Goal: Information Seeking & Learning: Compare options

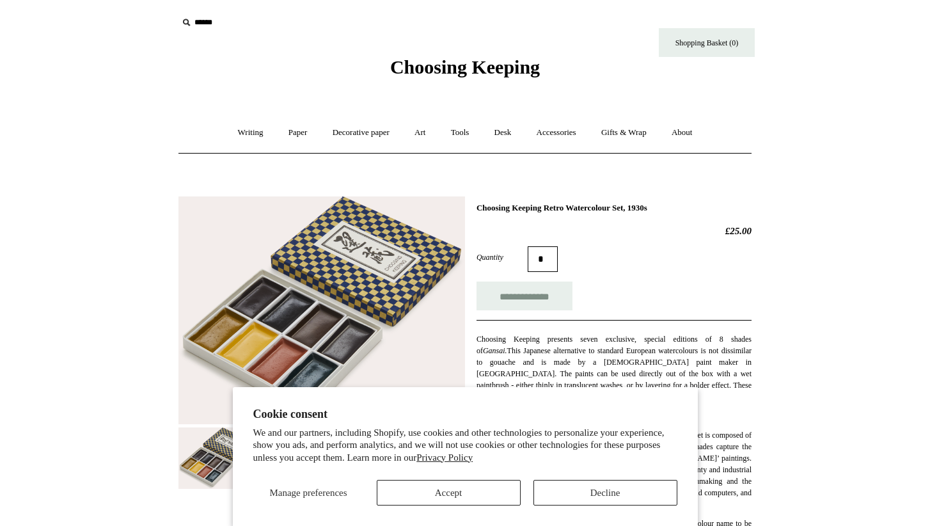
click at [583, 491] on button "Decline" at bounding box center [606, 493] width 144 height 26
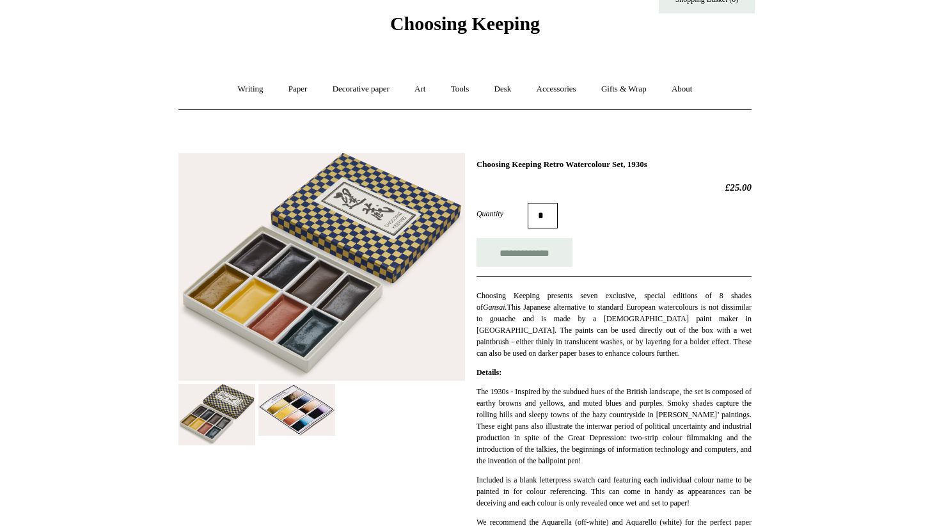
scroll to position [75, 0]
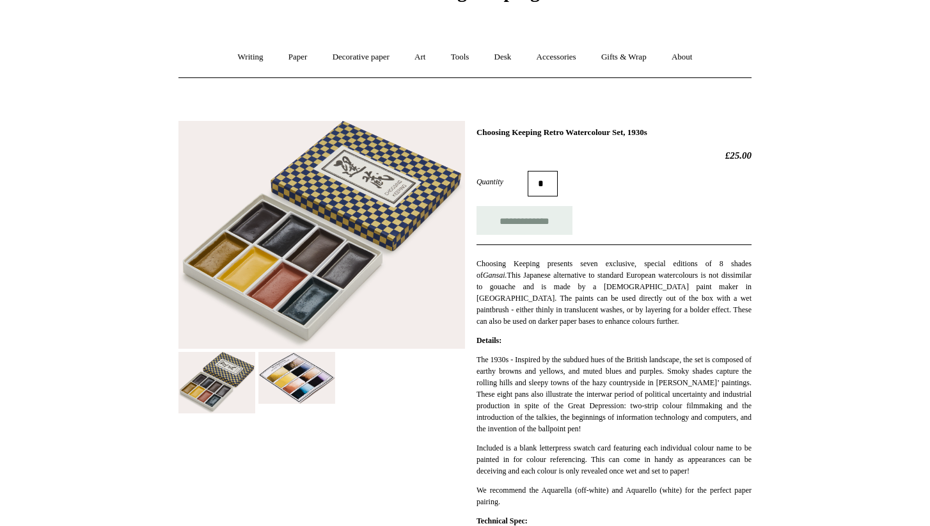
click at [292, 377] on img at bounding box center [296, 378] width 77 height 52
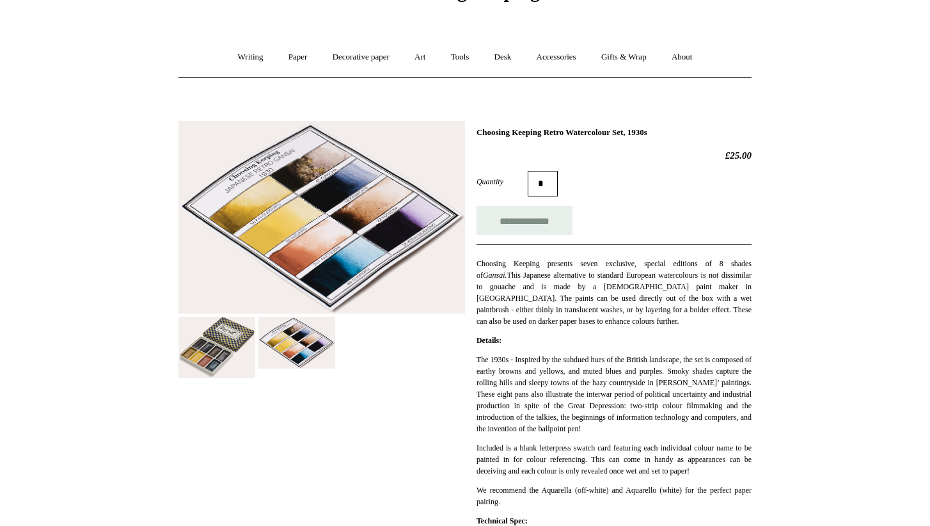
click at [205, 372] on img at bounding box center [216, 347] width 77 height 61
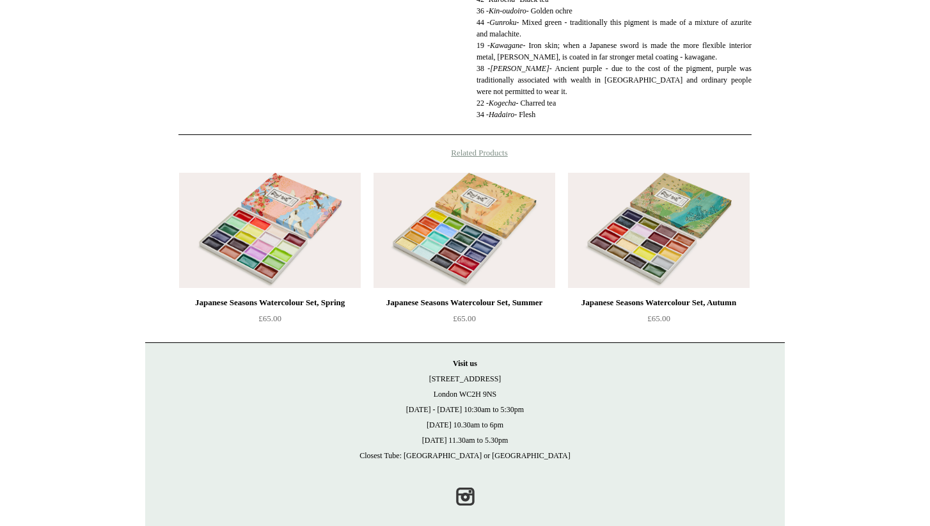
scroll to position [773, 0]
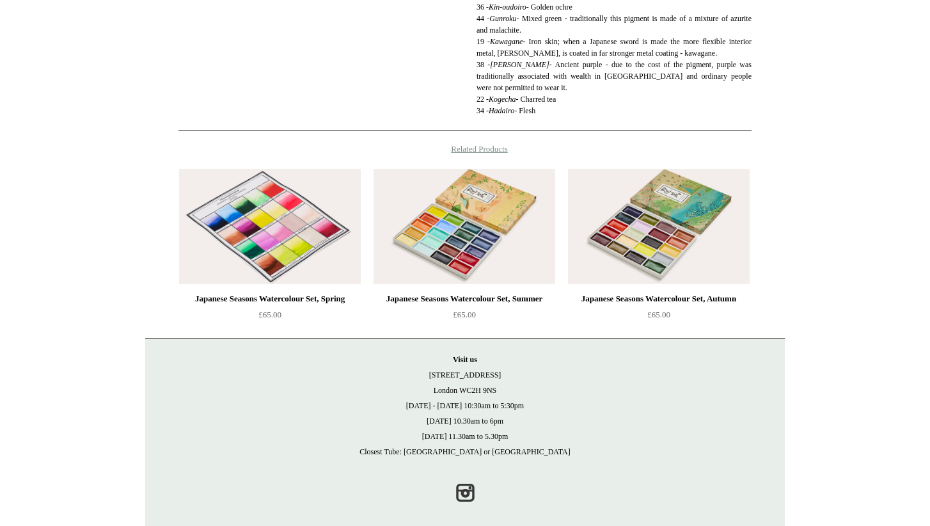
click at [291, 239] on img at bounding box center [270, 226] width 182 height 115
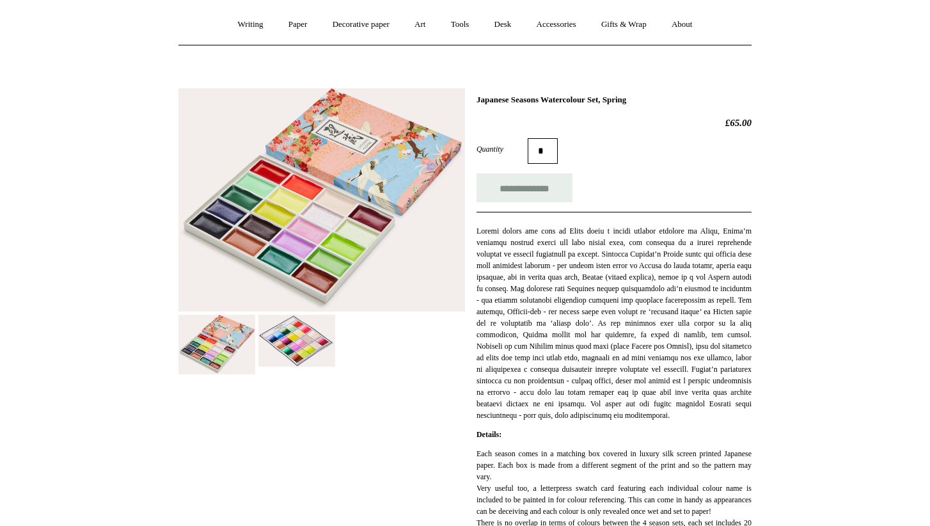
scroll to position [102, 0]
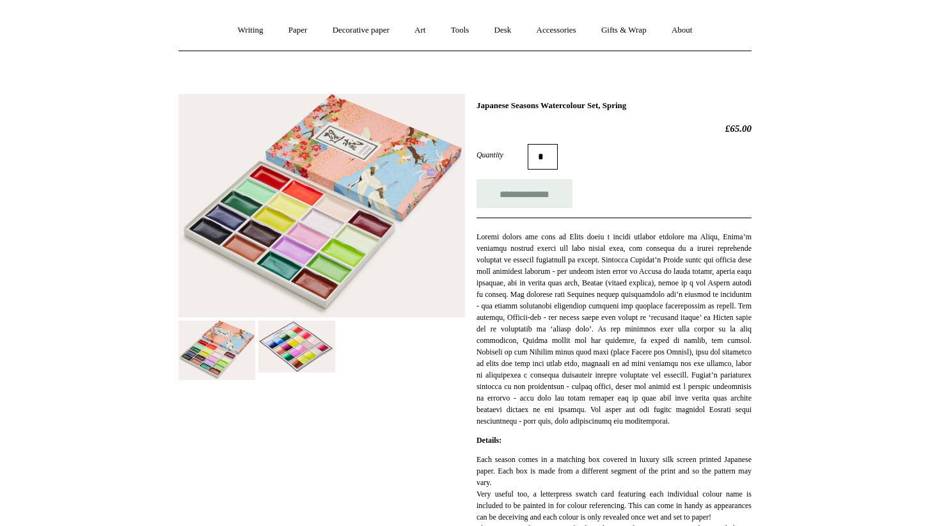
click at [315, 343] on img at bounding box center [296, 347] width 77 height 52
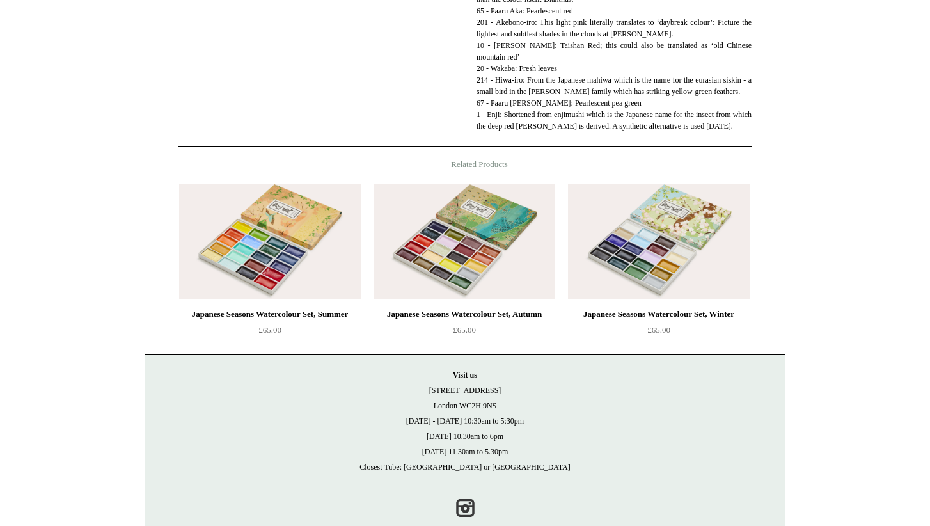
scroll to position [1080, 0]
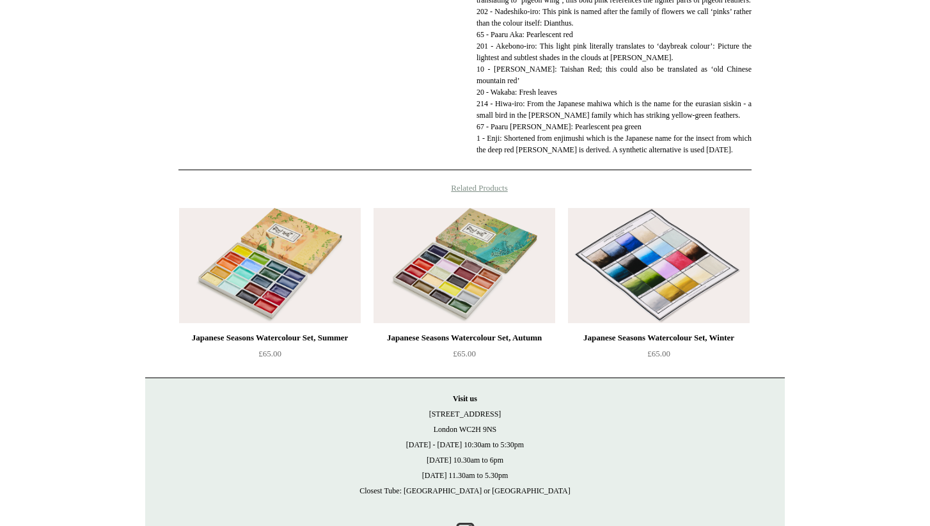
click at [646, 323] on img at bounding box center [659, 265] width 182 height 115
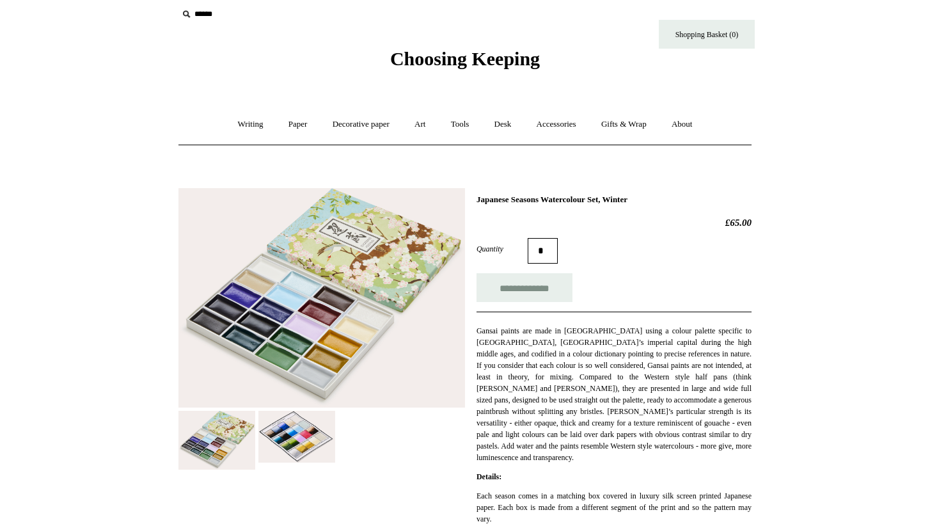
scroll to position [15, 0]
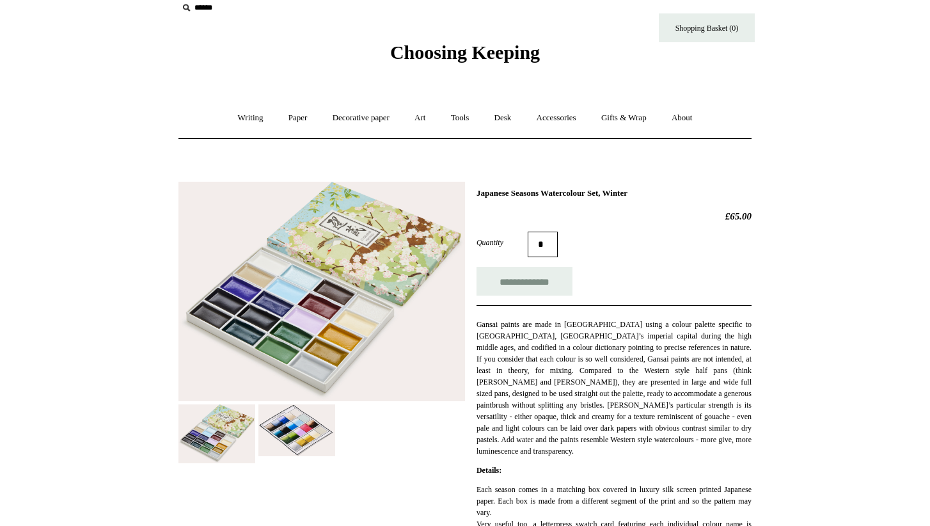
click at [283, 429] on img at bounding box center [296, 430] width 77 height 52
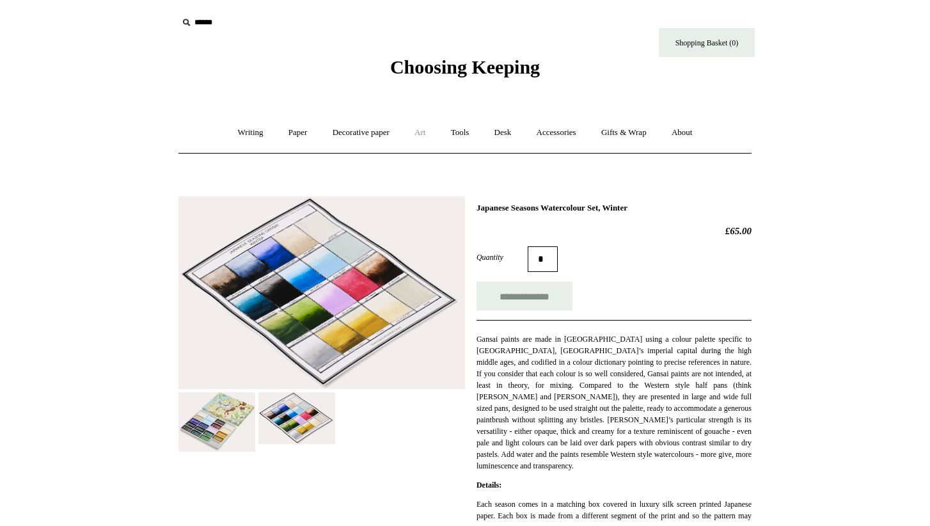
scroll to position [0, 0]
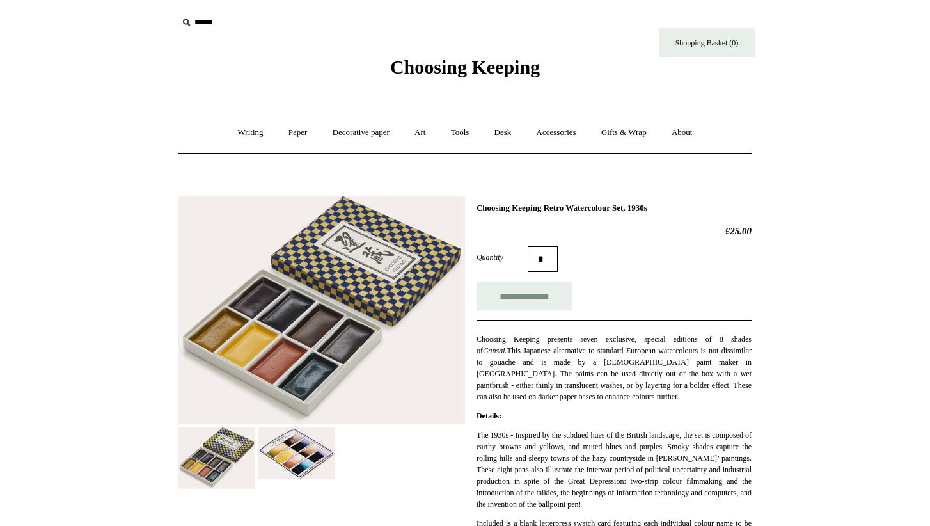
click at [203, 21] on input "text" at bounding box center [256, 23] width 157 height 24
type input "*****"
click at [324, 22] on input "*" at bounding box center [323, 22] width 13 height 22
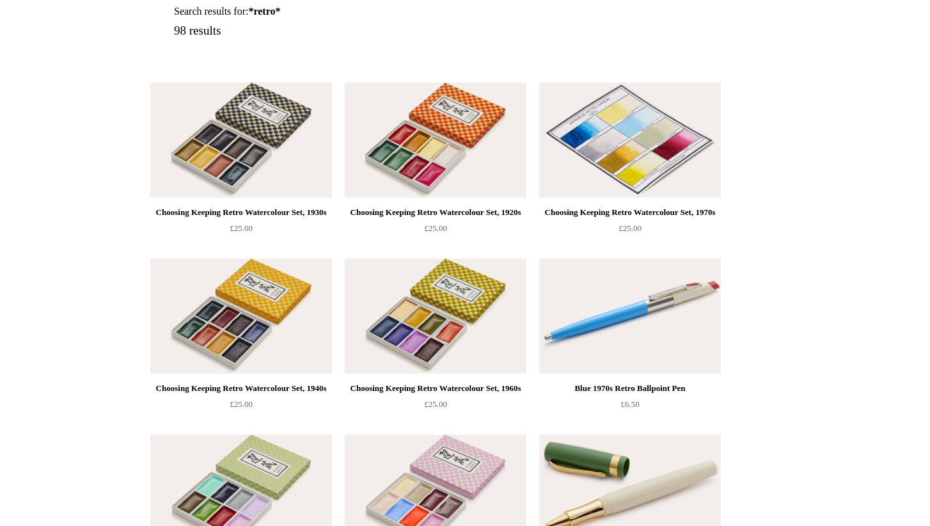
scroll to position [186, 0]
